Goal: Information Seeking & Learning: Learn about a topic

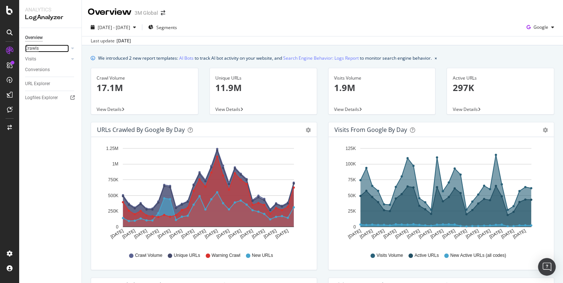
click at [34, 49] on div "Crawls" at bounding box center [32, 49] width 14 height 8
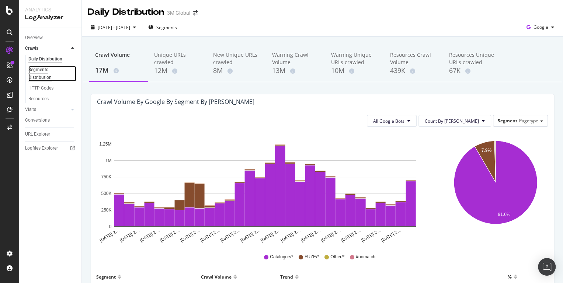
click at [41, 76] on div "Segments Distribution" at bounding box center [48, 73] width 41 height 15
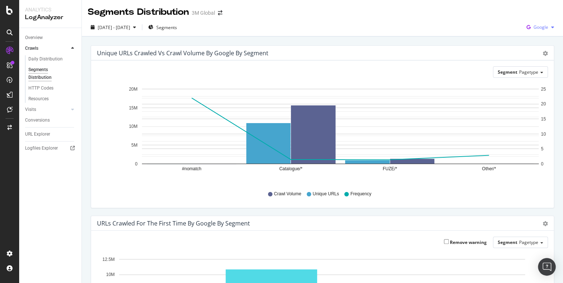
click at [546, 27] on span "Google" at bounding box center [540, 27] width 15 height 6
click at [534, 67] on span "Baidu" at bounding box center [540, 69] width 27 height 7
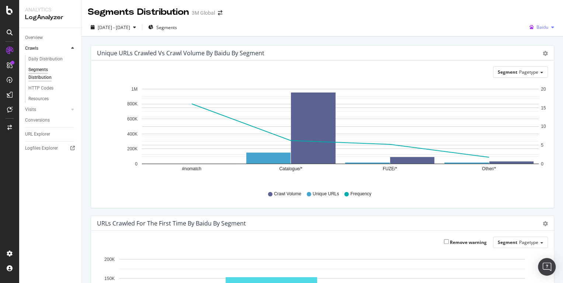
click at [546, 27] on span "Baidu" at bounding box center [542, 27] width 12 height 6
click at [529, 81] on span "OpenAI" at bounding box center [540, 83] width 27 height 7
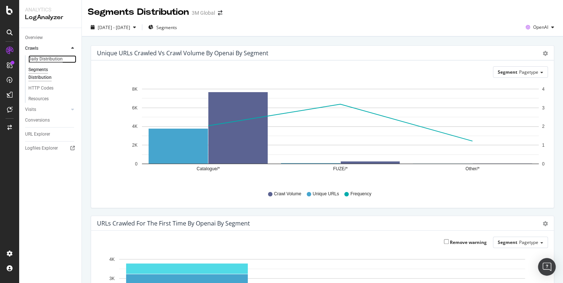
click at [52, 60] on div "Daily Distribution" at bounding box center [45, 59] width 34 height 8
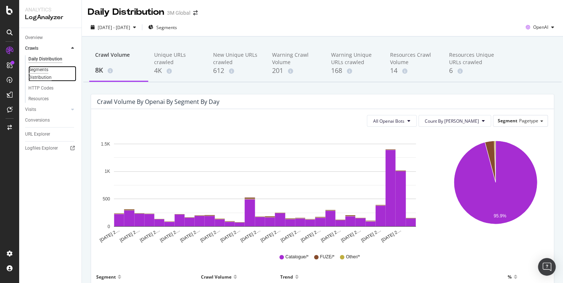
click at [43, 71] on div "Segments Distribution" at bounding box center [48, 73] width 41 height 15
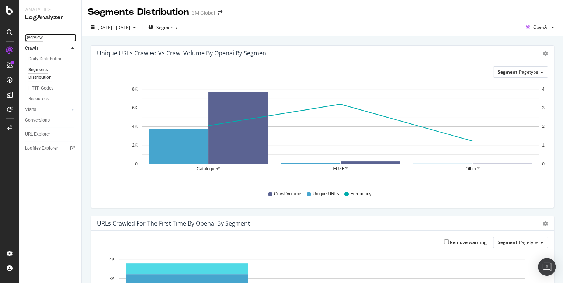
click at [36, 37] on div "Overview" at bounding box center [34, 38] width 18 height 8
